Goal: Transaction & Acquisition: Obtain resource

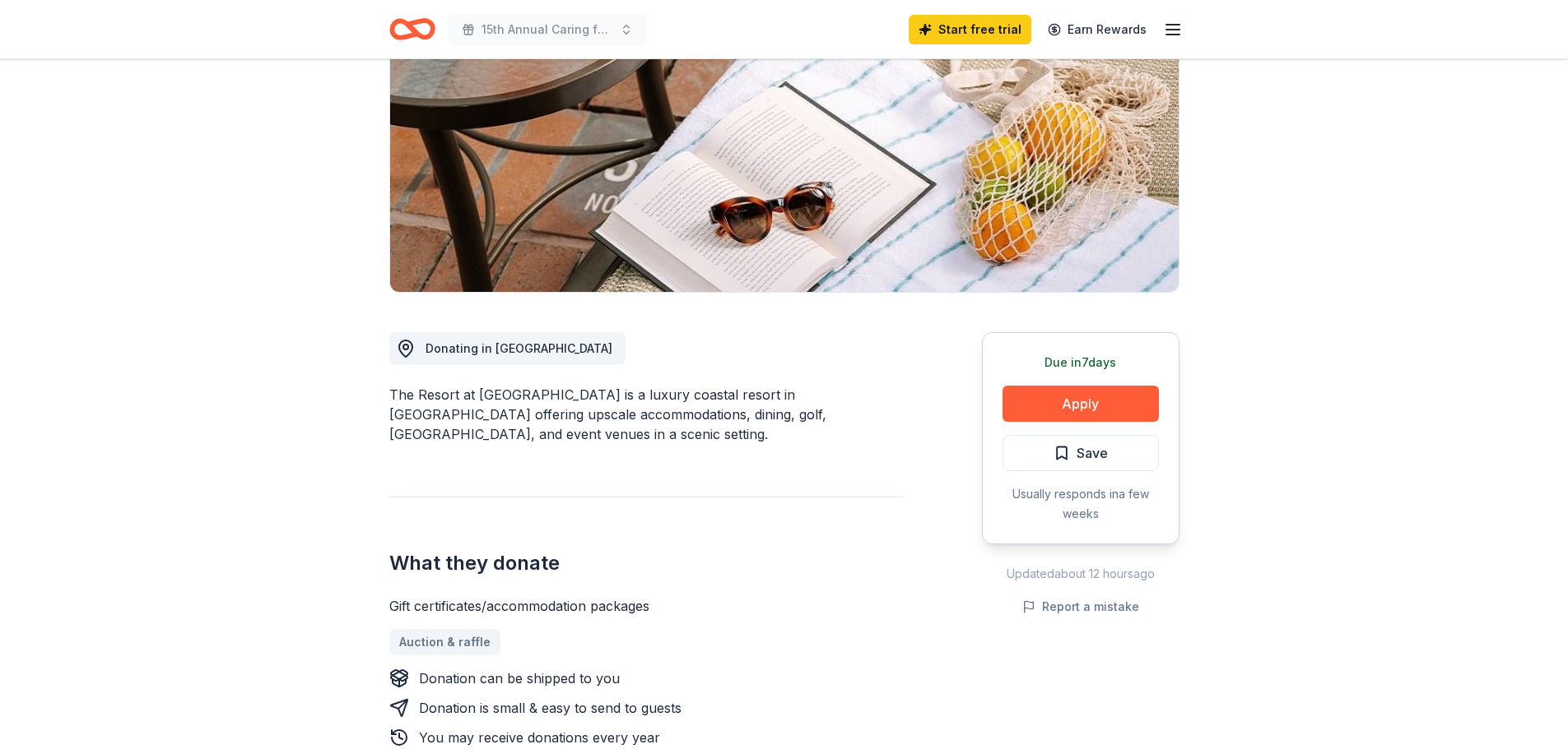
scroll to position [247, 0]
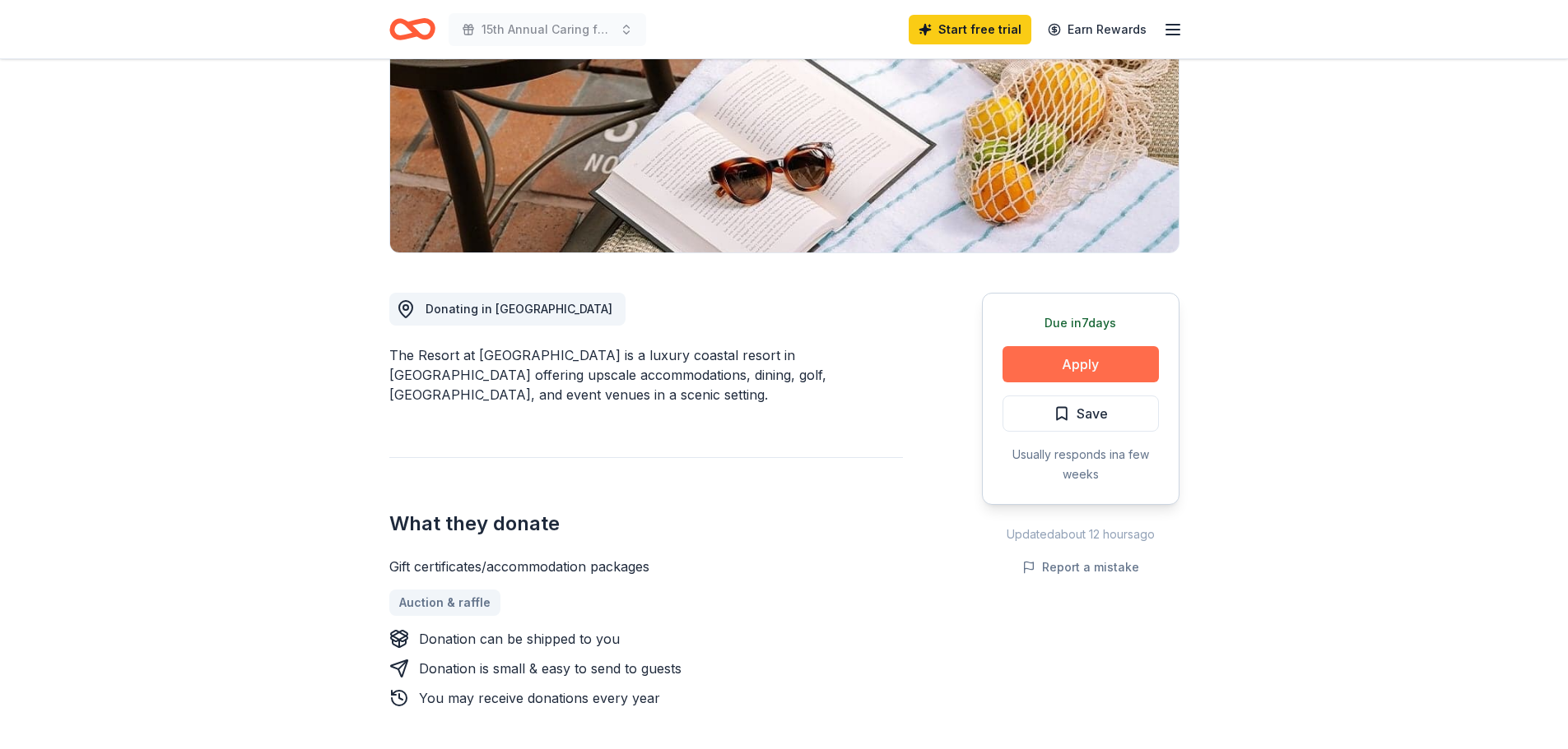
click at [1124, 358] on button "Apply" at bounding box center [1080, 364] width 157 height 36
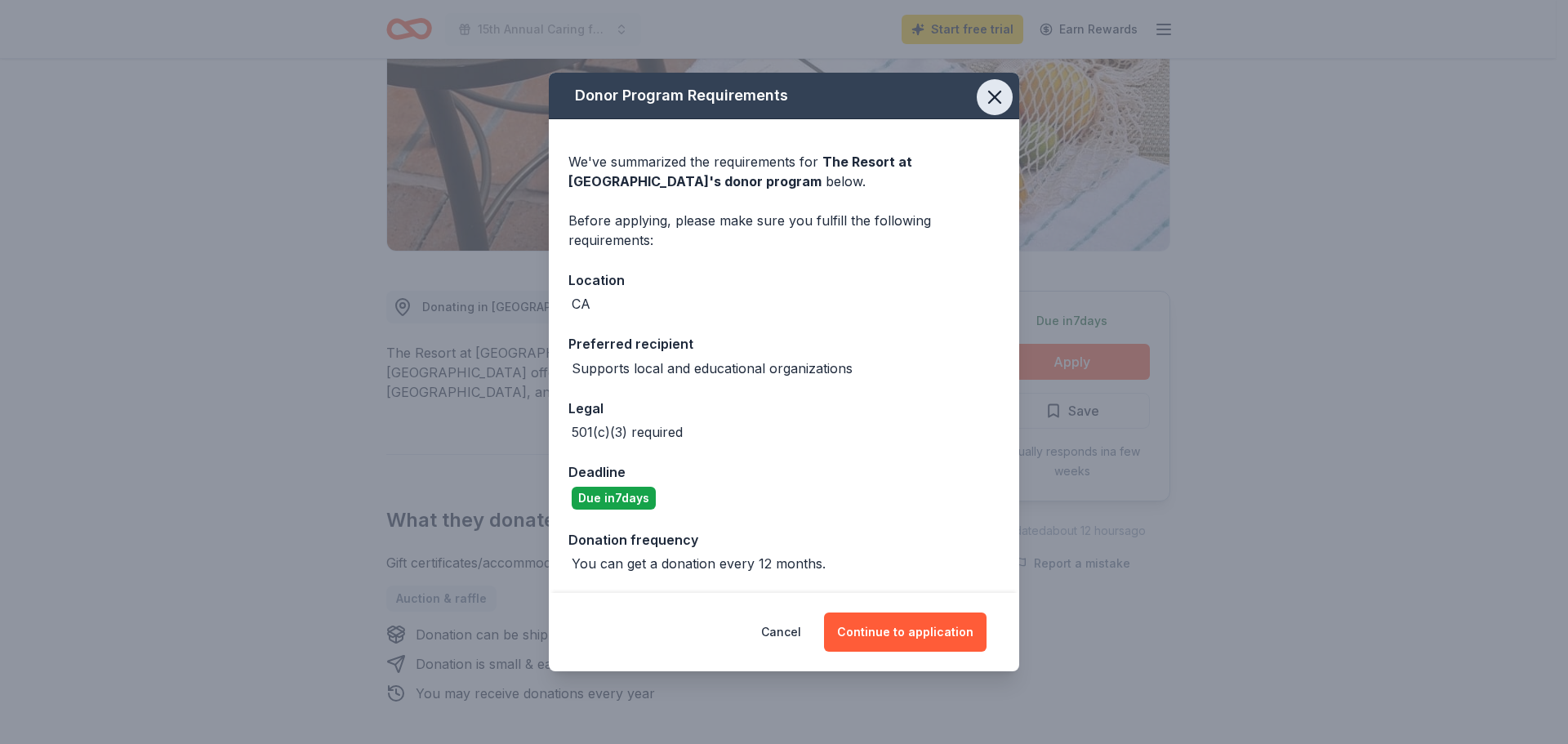
click at [988, 97] on icon "button" at bounding box center [995, 97] width 23 height 23
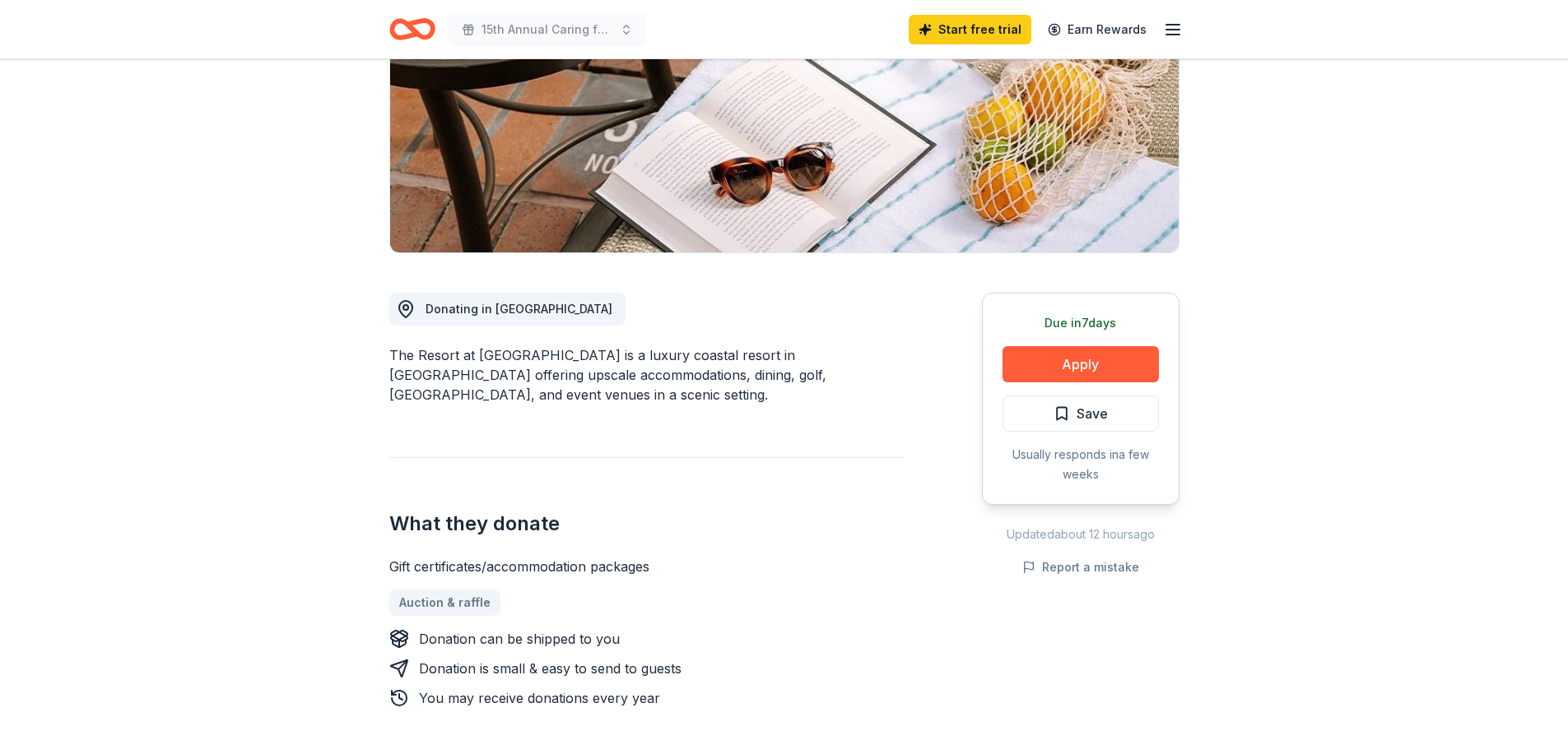
click at [401, 357] on div "The Resort at [GEOGRAPHIC_DATA] is a luxury coastal resort in [GEOGRAPHIC_DATA]…" at bounding box center [645, 374] width 513 height 59
drag, startPoint x: 416, startPoint y: 351, endPoint x: 565, endPoint y: 345, distance: 149.1
click at [564, 345] on div "The Resort at Pelican Hill is a luxury coastal resort in Newport Beach offering…" at bounding box center [645, 374] width 513 height 59
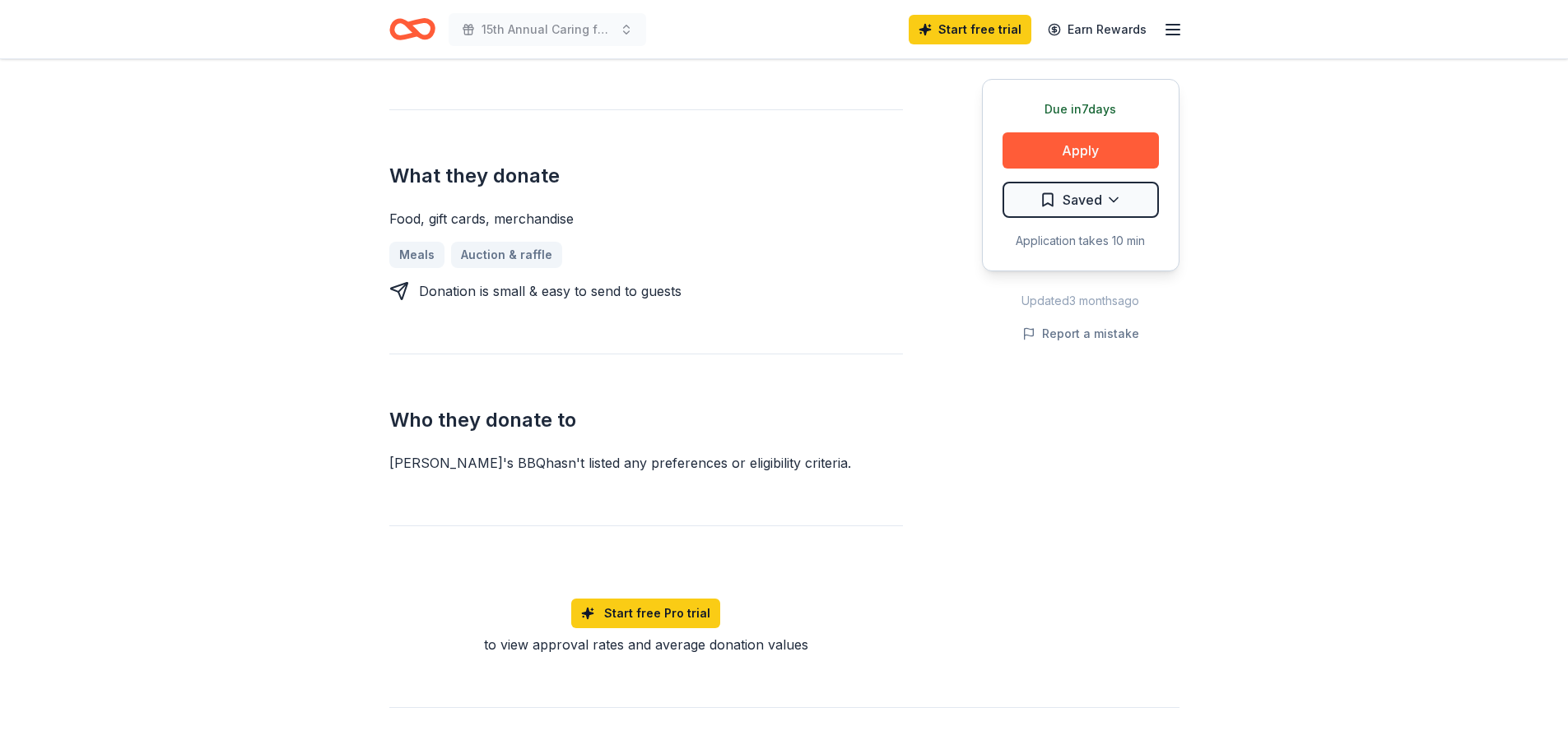
scroll to position [658, 0]
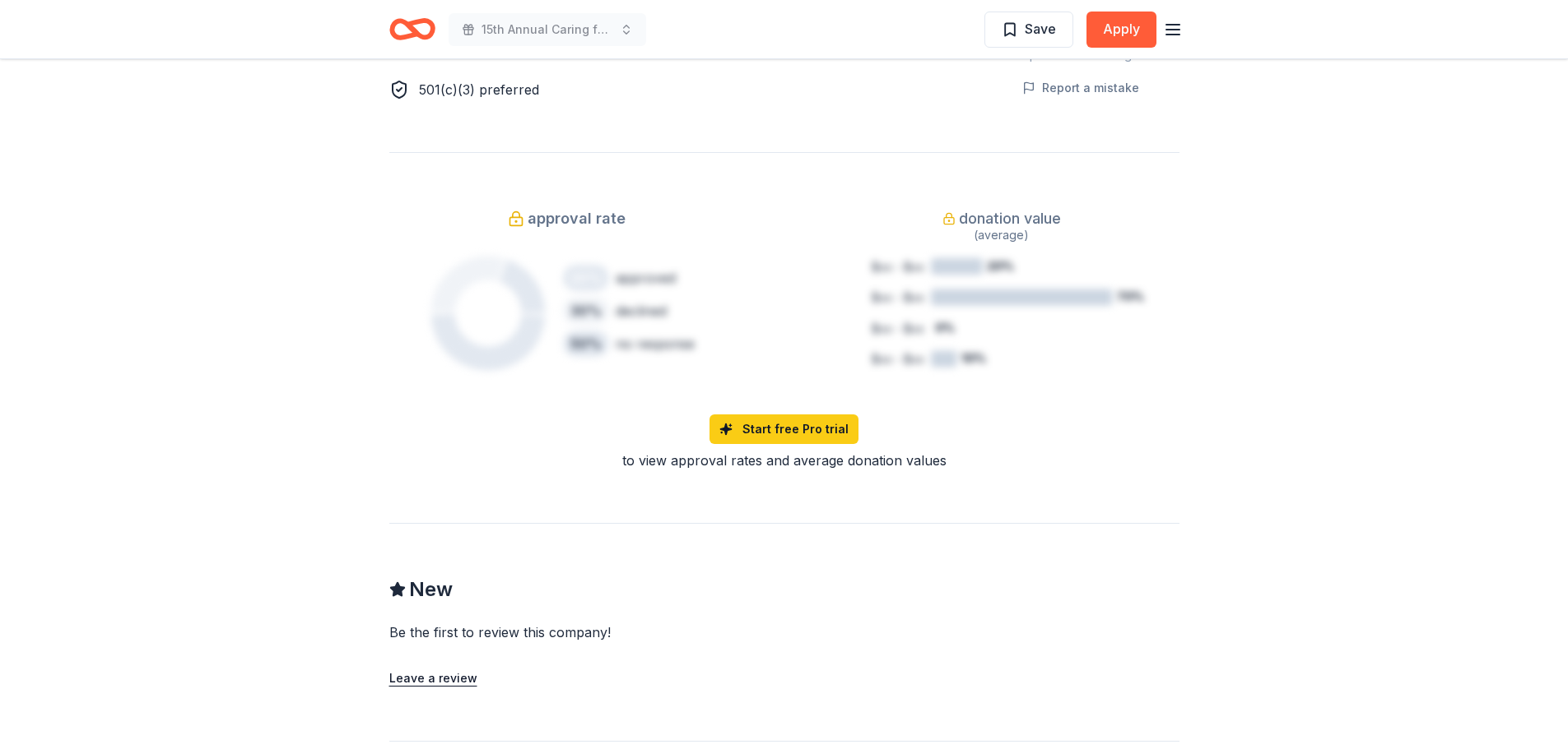
scroll to position [1398, 0]
